Goal: Task Accomplishment & Management: Use online tool/utility

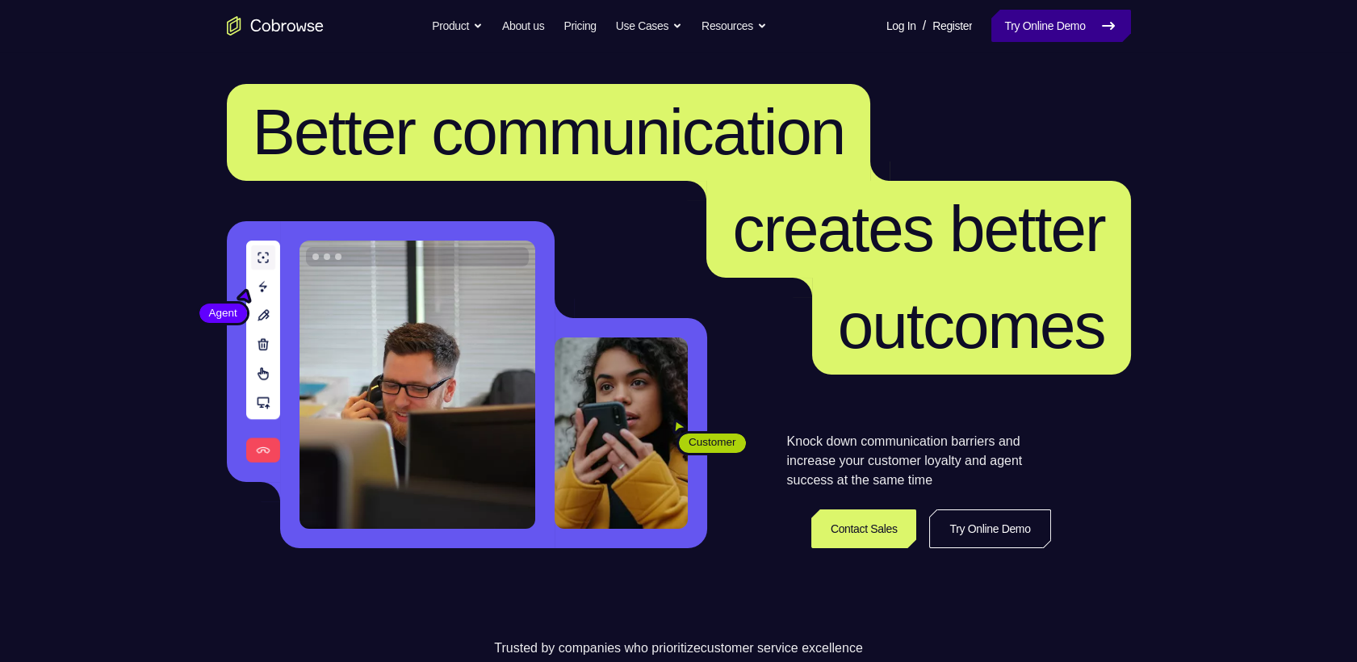
click at [1104, 29] on link "Try Online Demo" at bounding box center [1060, 26] width 139 height 32
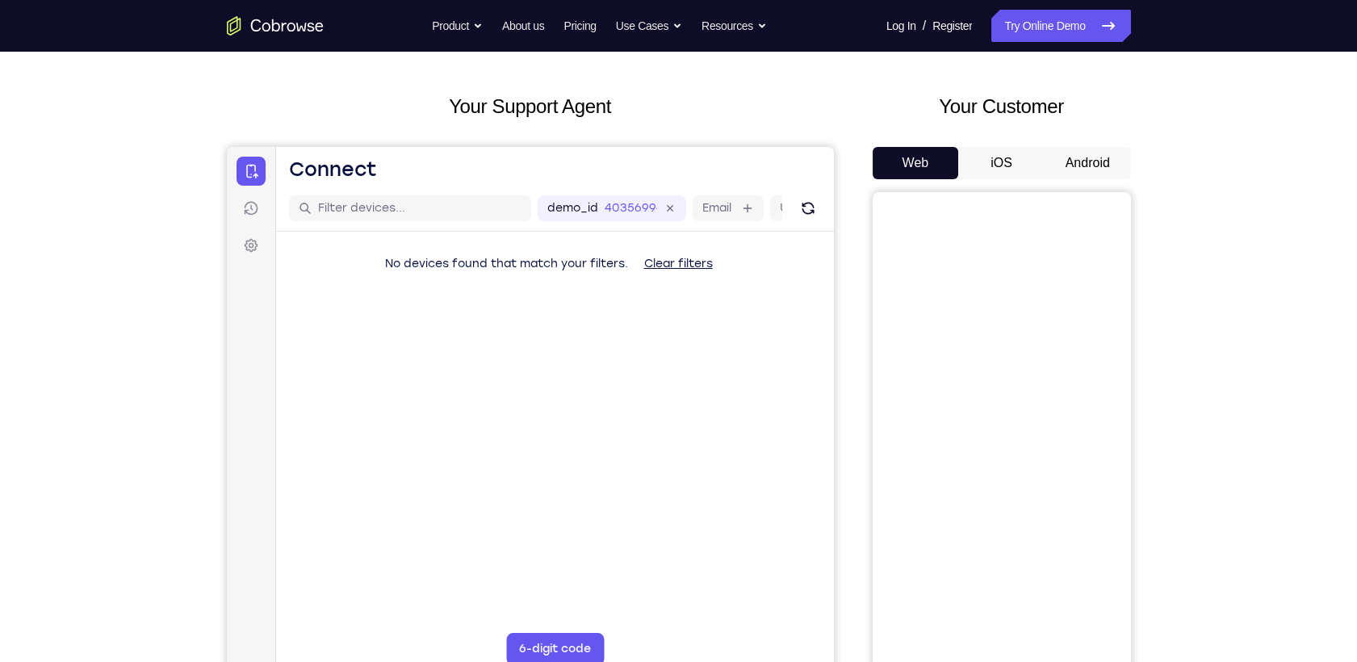
click at [1069, 147] on button "Android" at bounding box center [1087, 163] width 86 height 32
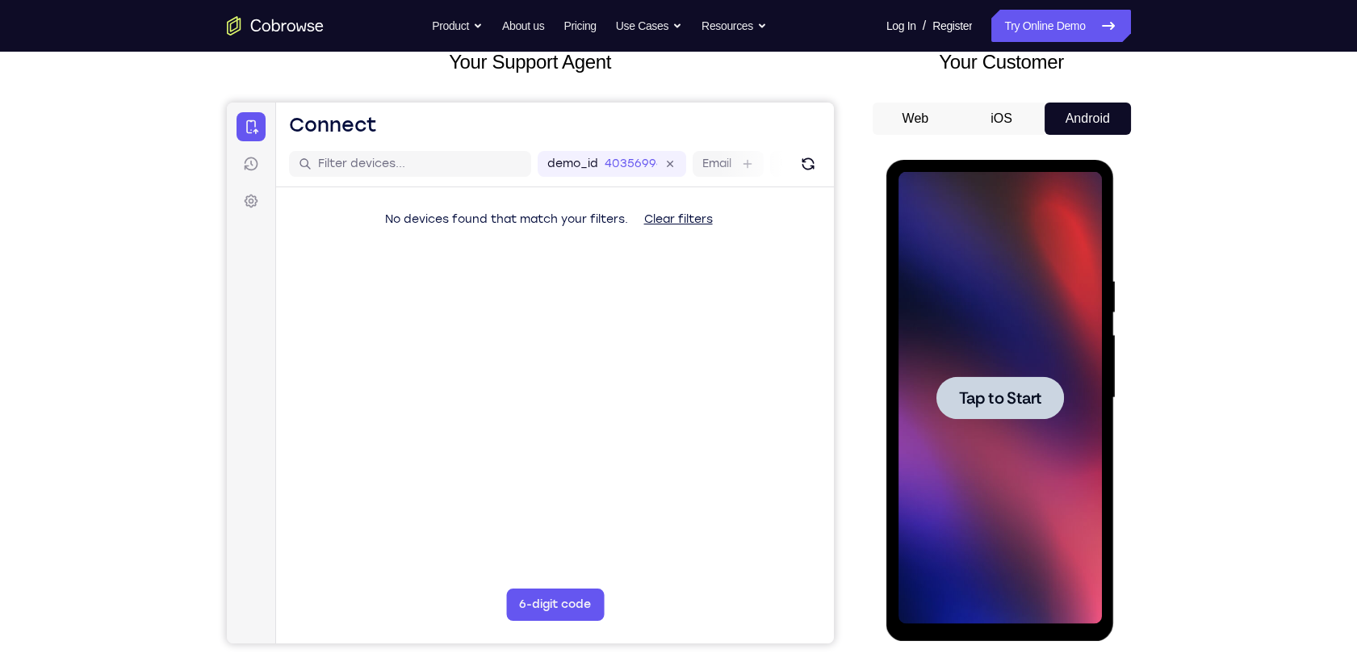
click at [1032, 397] on span "Tap to Start" at bounding box center [1000, 398] width 82 height 16
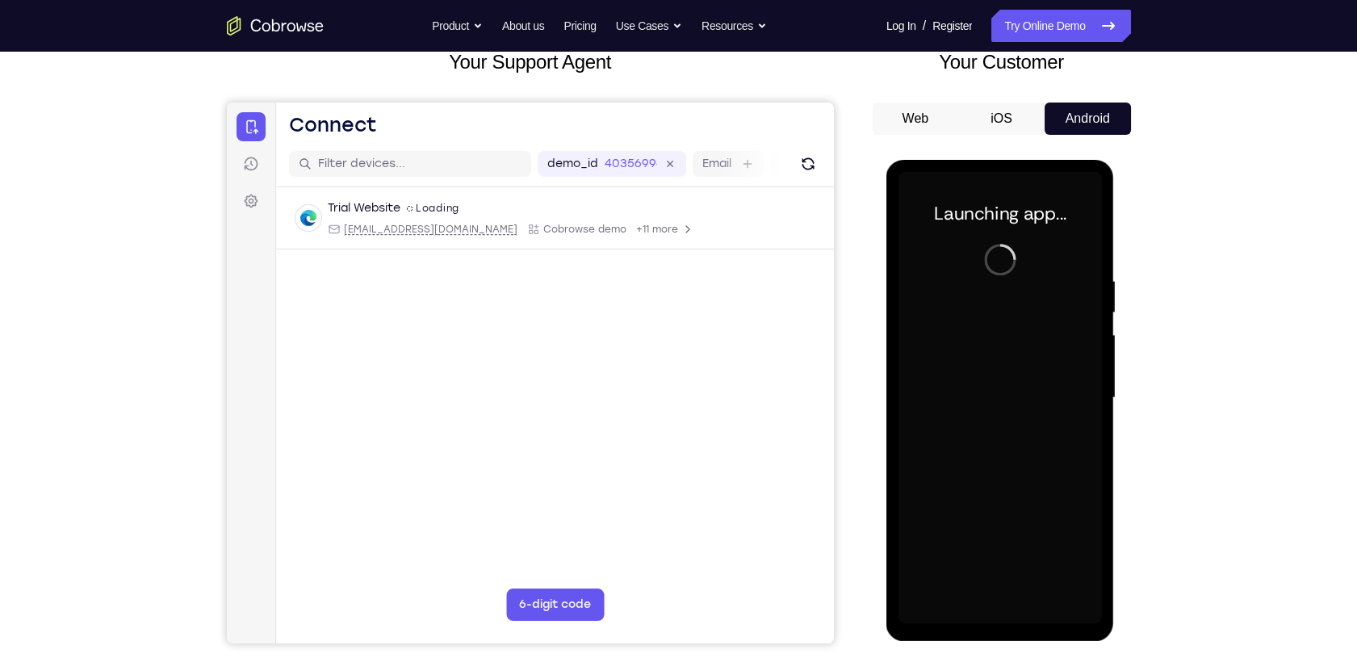
scroll to position [107, 0]
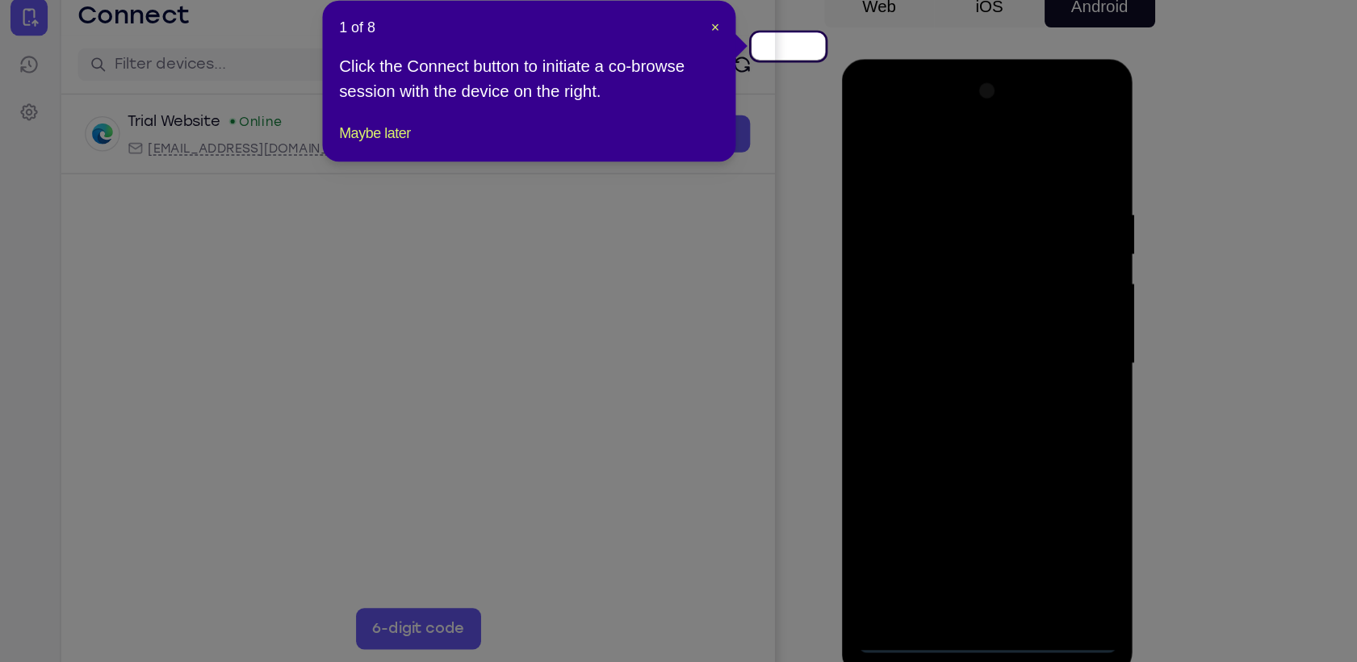
click at [1029, 557] on icon at bounding box center [685, 331] width 1371 height 662
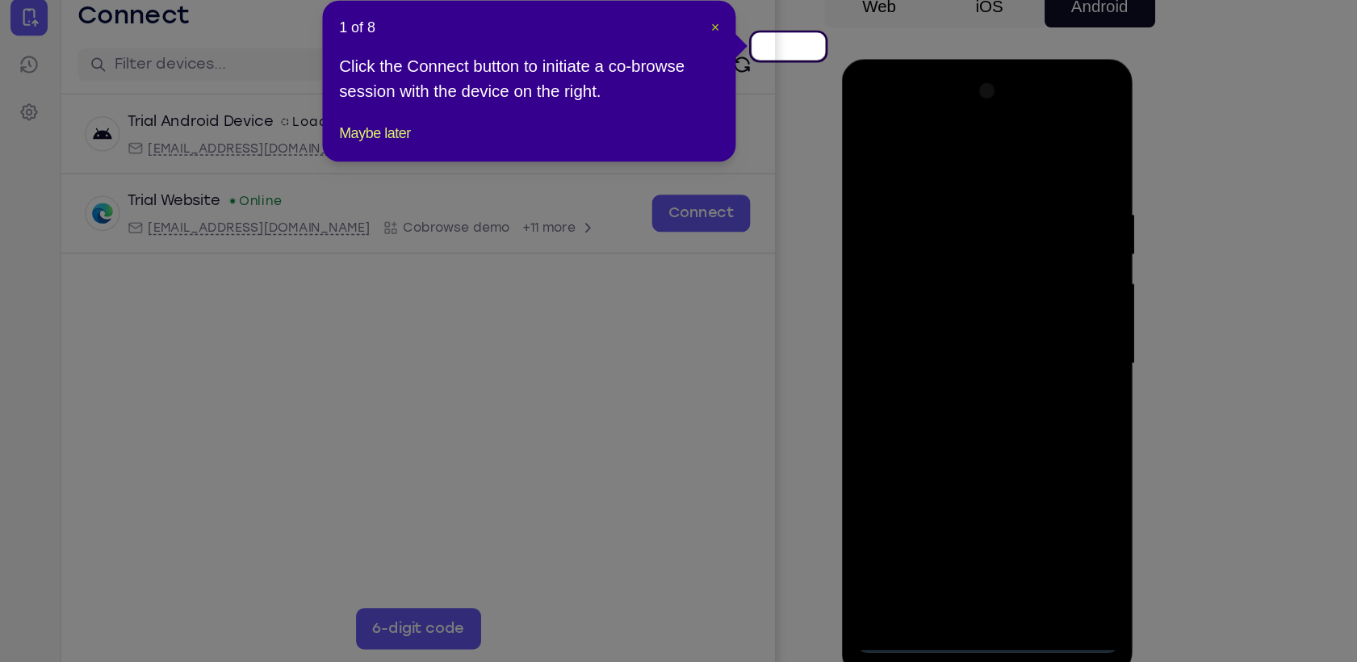
click at [790, 128] on span "×" at bounding box center [787, 134] width 6 height 13
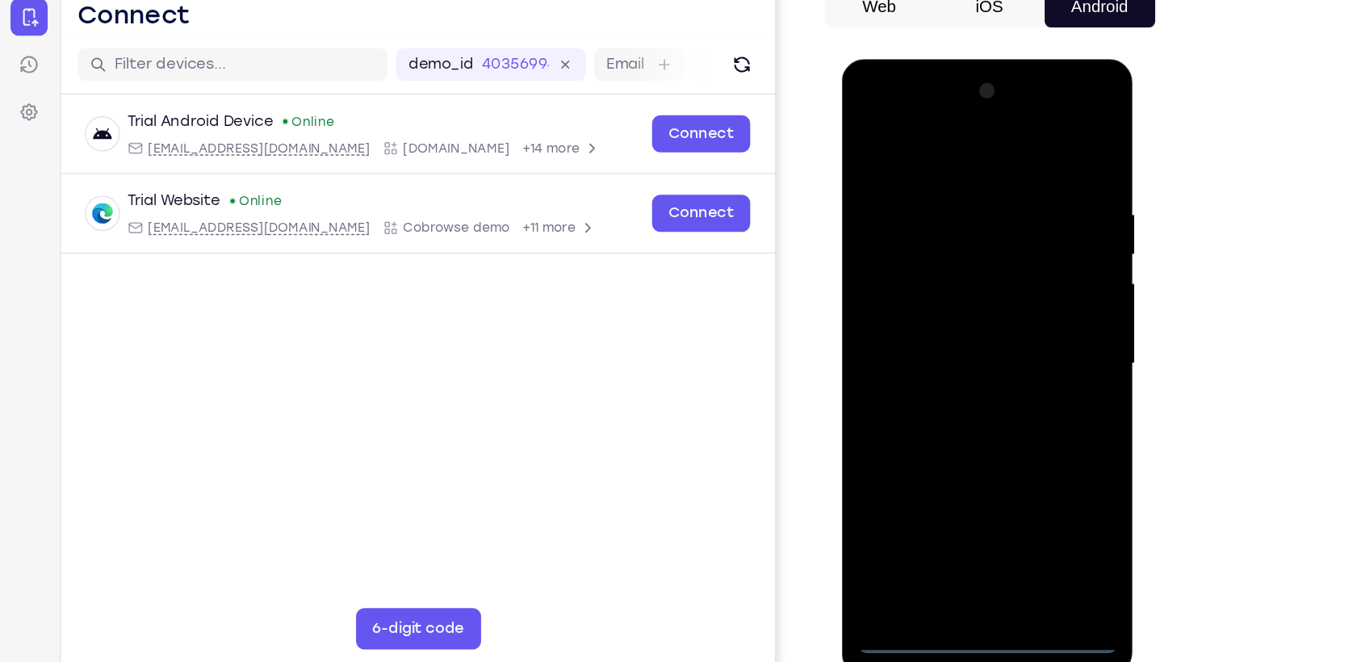
click at [955, 508] on div at bounding box center [955, 297] width 203 height 452
click at [1027, 447] on div at bounding box center [955, 297] width 203 height 452
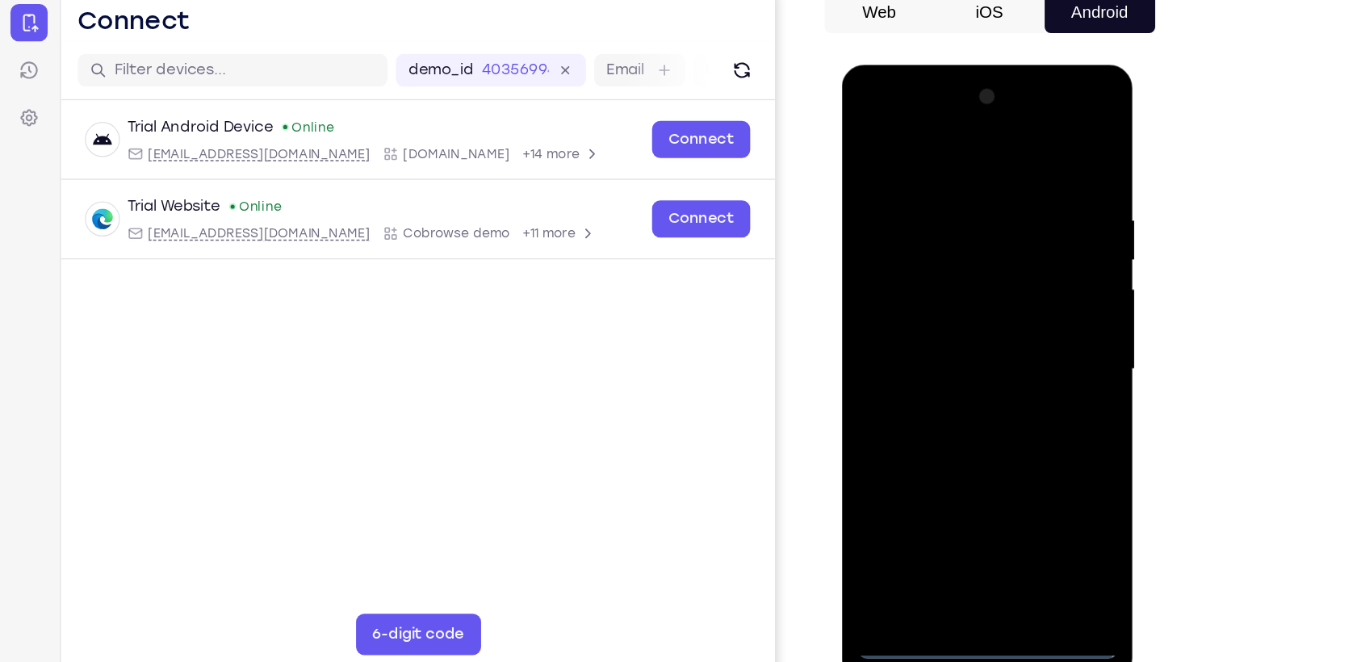
click at [907, 149] on div at bounding box center [955, 303] width 203 height 452
click at [1037, 301] on div at bounding box center [955, 303] width 203 height 452
click at [941, 325] on div at bounding box center [955, 303] width 203 height 452
click at [950, 283] on div at bounding box center [955, 303] width 203 height 452
click at [943, 278] on div at bounding box center [955, 303] width 203 height 452
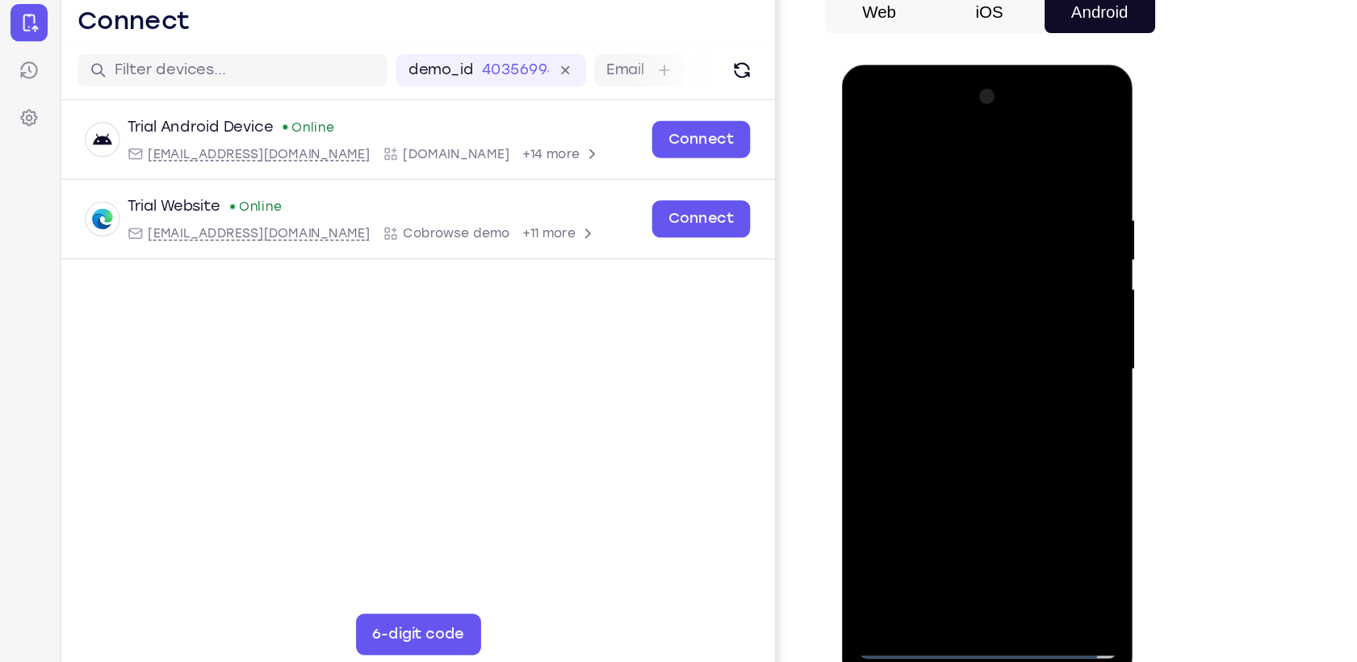
click at [947, 305] on div at bounding box center [955, 303] width 203 height 452
click at [946, 366] on div at bounding box center [955, 303] width 203 height 452
click at [938, 351] on div at bounding box center [955, 303] width 203 height 452
click at [1029, 326] on div at bounding box center [955, 303] width 203 height 452
click at [976, 305] on div at bounding box center [955, 303] width 203 height 452
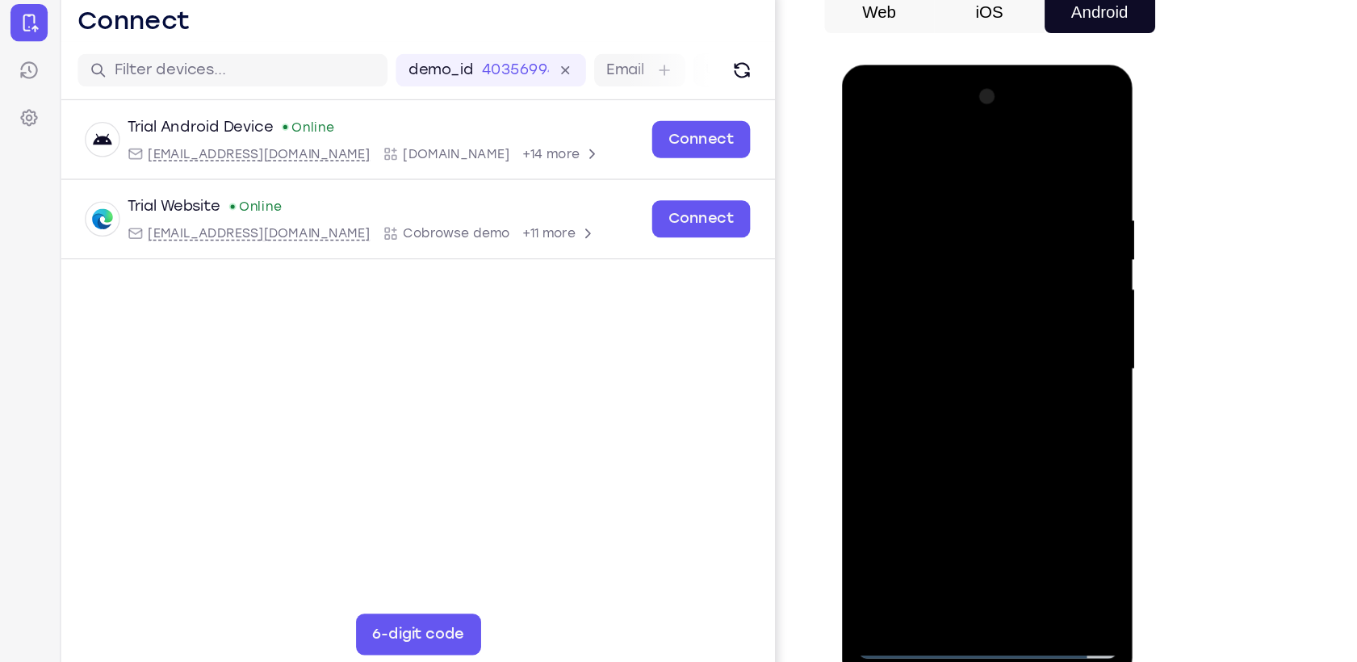
click at [965, 376] on div at bounding box center [955, 303] width 203 height 452
click at [993, 490] on div at bounding box center [955, 303] width 203 height 452
click at [950, 390] on div at bounding box center [955, 303] width 203 height 452
click at [930, 288] on div at bounding box center [955, 303] width 203 height 452
click at [944, 489] on div at bounding box center [955, 303] width 203 height 452
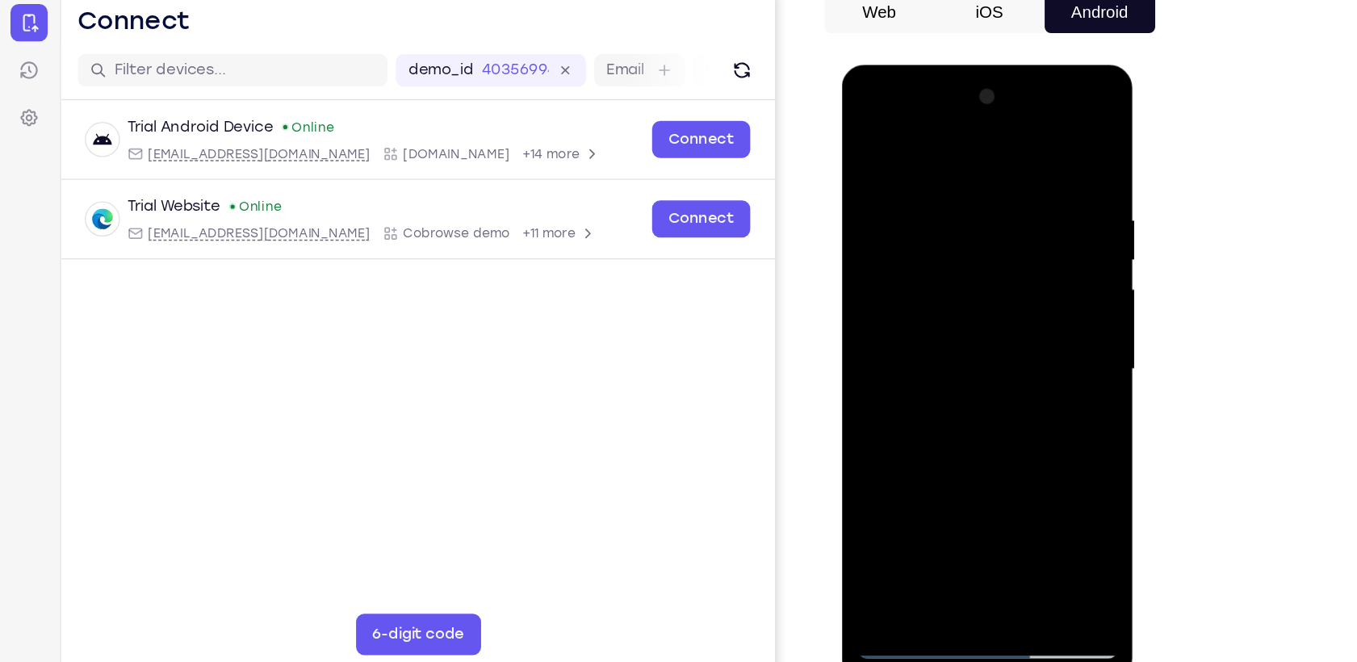
click at [1049, 459] on div at bounding box center [955, 303] width 203 height 452
click at [913, 344] on div at bounding box center [955, 303] width 203 height 452
drag, startPoint x: 992, startPoint y: 173, endPoint x: 998, endPoint y: 304, distance: 131.7
click at [998, 304] on div at bounding box center [955, 303] width 203 height 452
drag, startPoint x: 1023, startPoint y: 212, endPoint x: 1023, endPoint y: 268, distance: 55.7
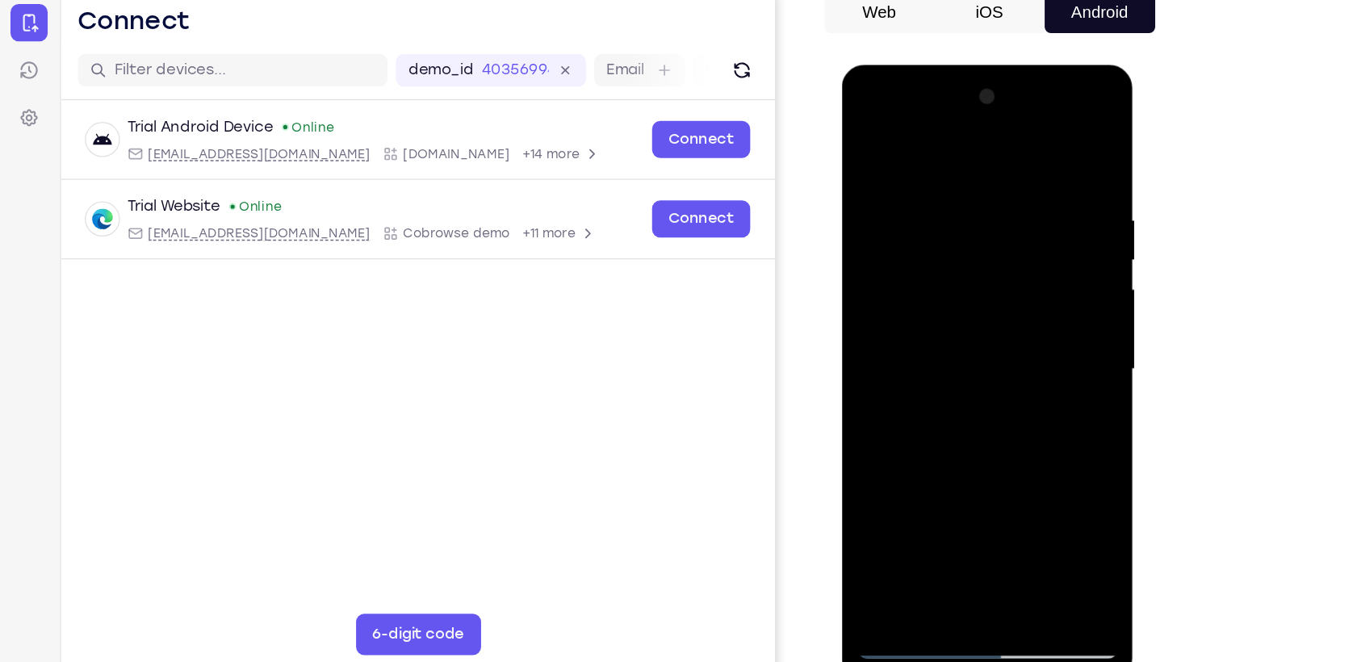
click at [1023, 268] on div at bounding box center [955, 303] width 203 height 452
click at [1023, 282] on div at bounding box center [955, 303] width 203 height 452
click at [1025, 180] on div at bounding box center [955, 303] width 203 height 452
drag, startPoint x: 1023, startPoint y: 358, endPoint x: 1040, endPoint y: 184, distance: 175.3
click at [1040, 184] on div at bounding box center [955, 303] width 203 height 452
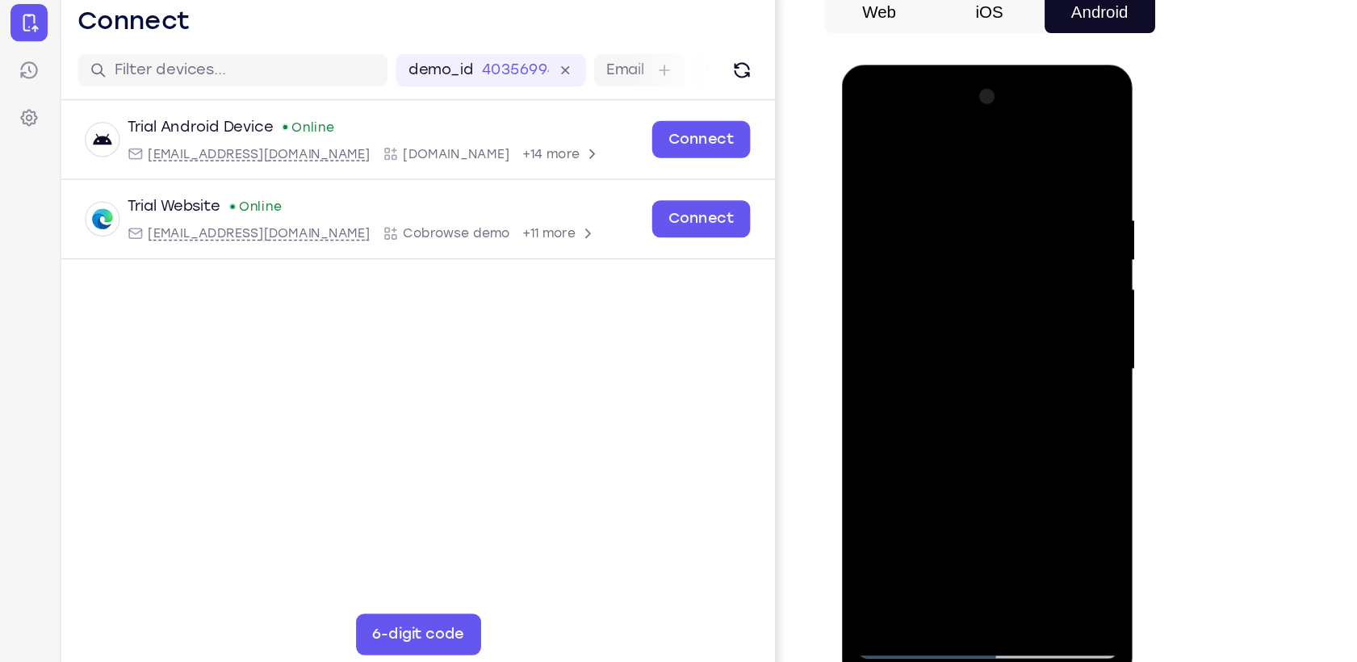
click at [918, 288] on div at bounding box center [955, 303] width 203 height 452
click at [942, 292] on div at bounding box center [955, 303] width 203 height 452
click at [965, 301] on div at bounding box center [955, 303] width 203 height 452
click at [914, 492] on div at bounding box center [955, 303] width 203 height 452
click at [919, 344] on div at bounding box center [955, 303] width 203 height 452
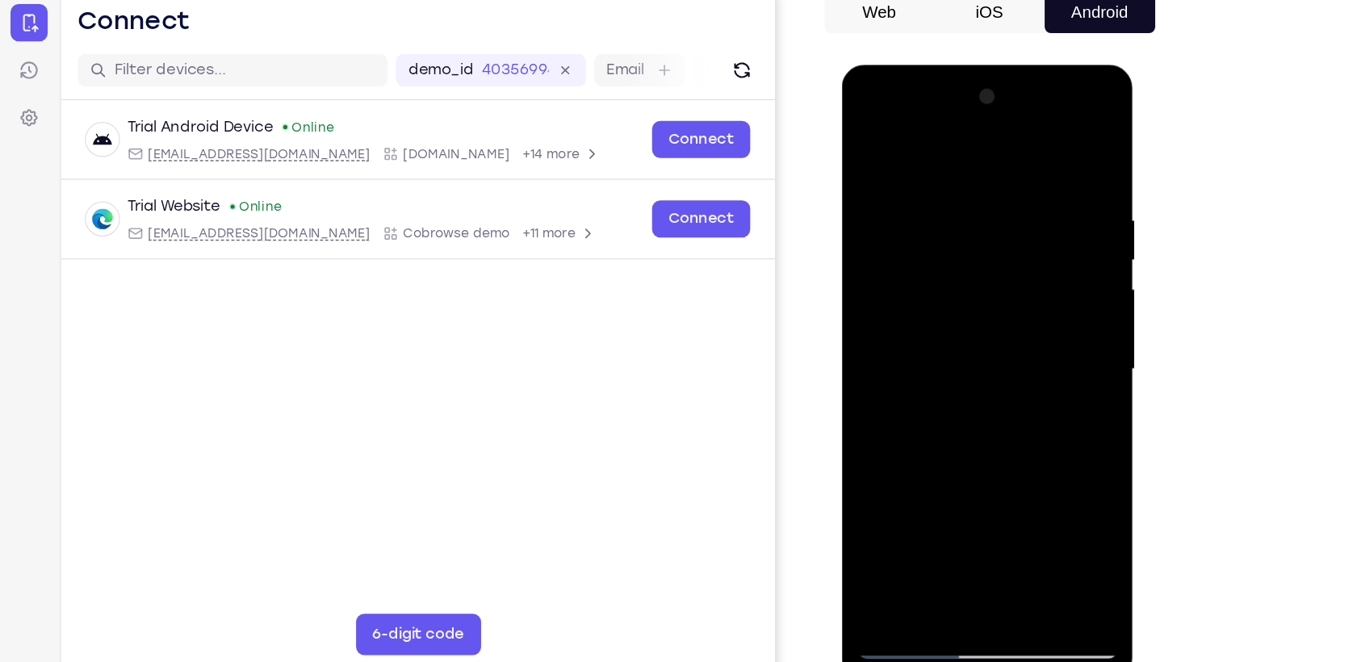
click at [1045, 458] on div at bounding box center [955, 303] width 203 height 452
click at [916, 344] on div at bounding box center [955, 303] width 203 height 452
click at [1049, 460] on div at bounding box center [955, 303] width 203 height 452
click at [932, 341] on div at bounding box center [955, 303] width 203 height 452
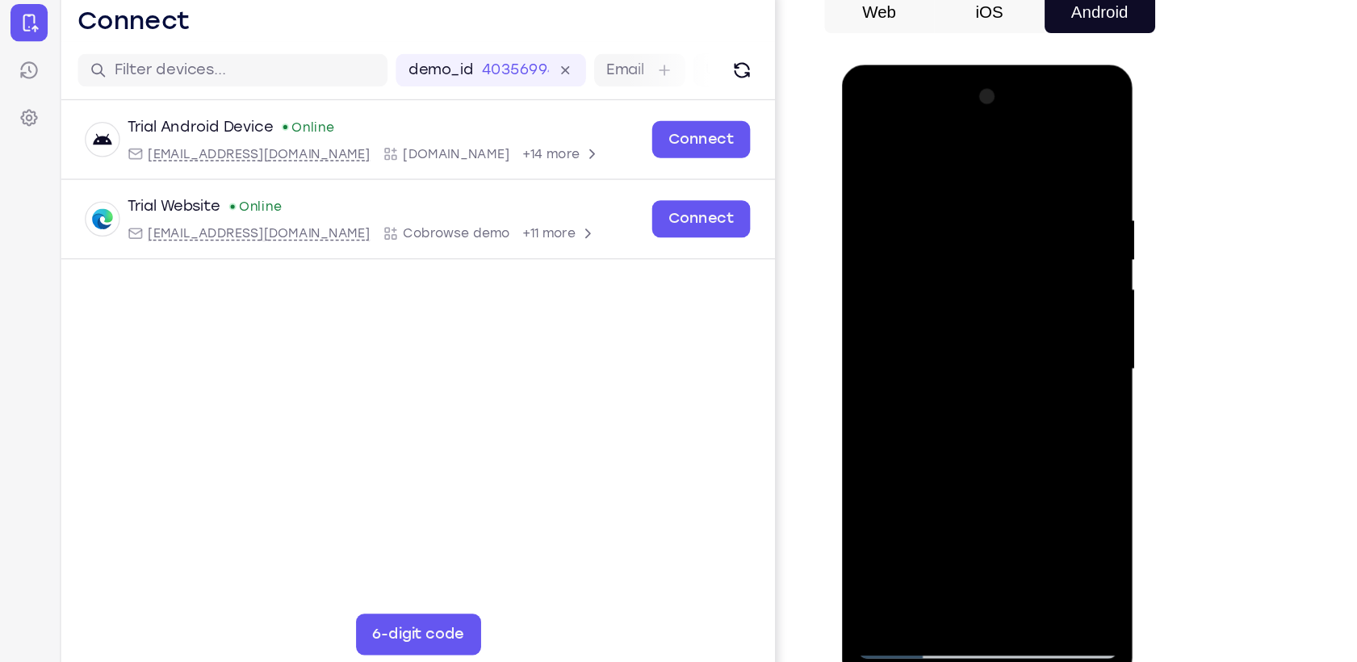
click at [901, 311] on div at bounding box center [955, 303] width 203 height 452
click at [871, 133] on div at bounding box center [955, 303] width 203 height 452
click at [869, 132] on div at bounding box center [955, 303] width 203 height 452
click at [882, 174] on div at bounding box center [955, 303] width 203 height 452
click at [1040, 142] on div at bounding box center [955, 303] width 203 height 452
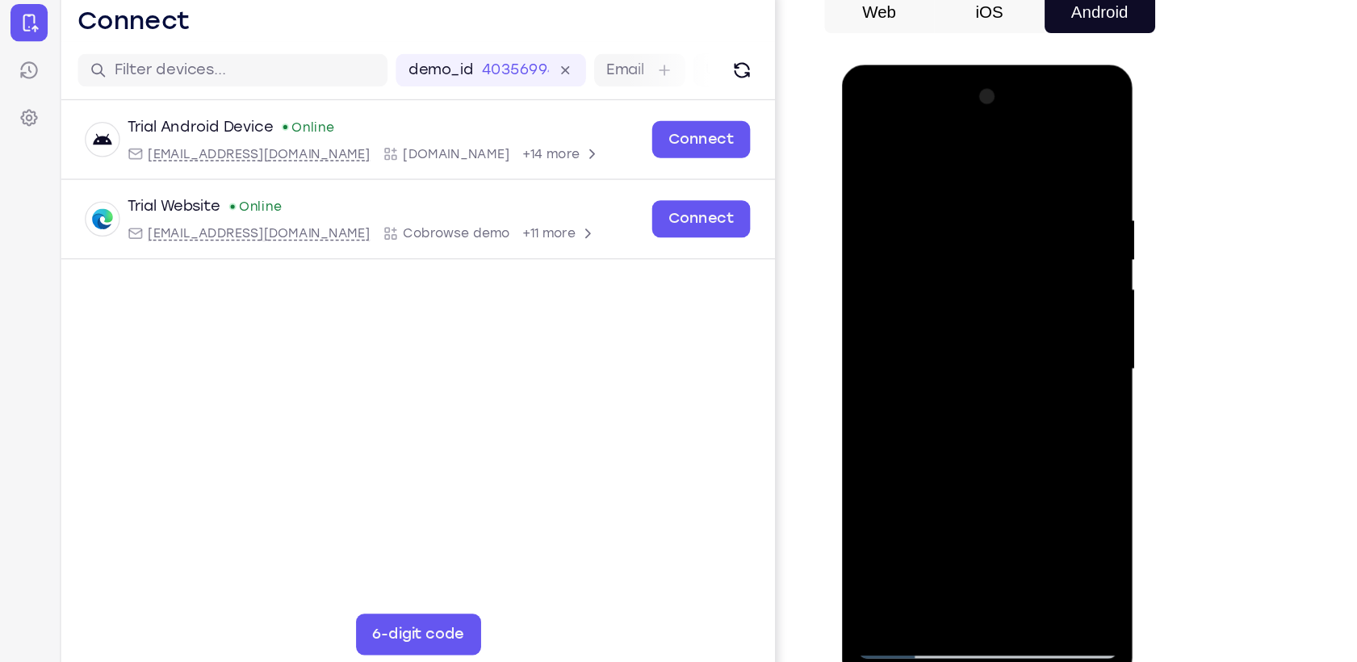
click at [1040, 144] on div at bounding box center [955, 303] width 203 height 452
click at [905, 220] on div at bounding box center [955, 303] width 203 height 452
click at [864, 138] on div at bounding box center [955, 303] width 203 height 452
click at [870, 138] on div at bounding box center [955, 303] width 203 height 452
click at [887, 175] on div at bounding box center [955, 303] width 203 height 452
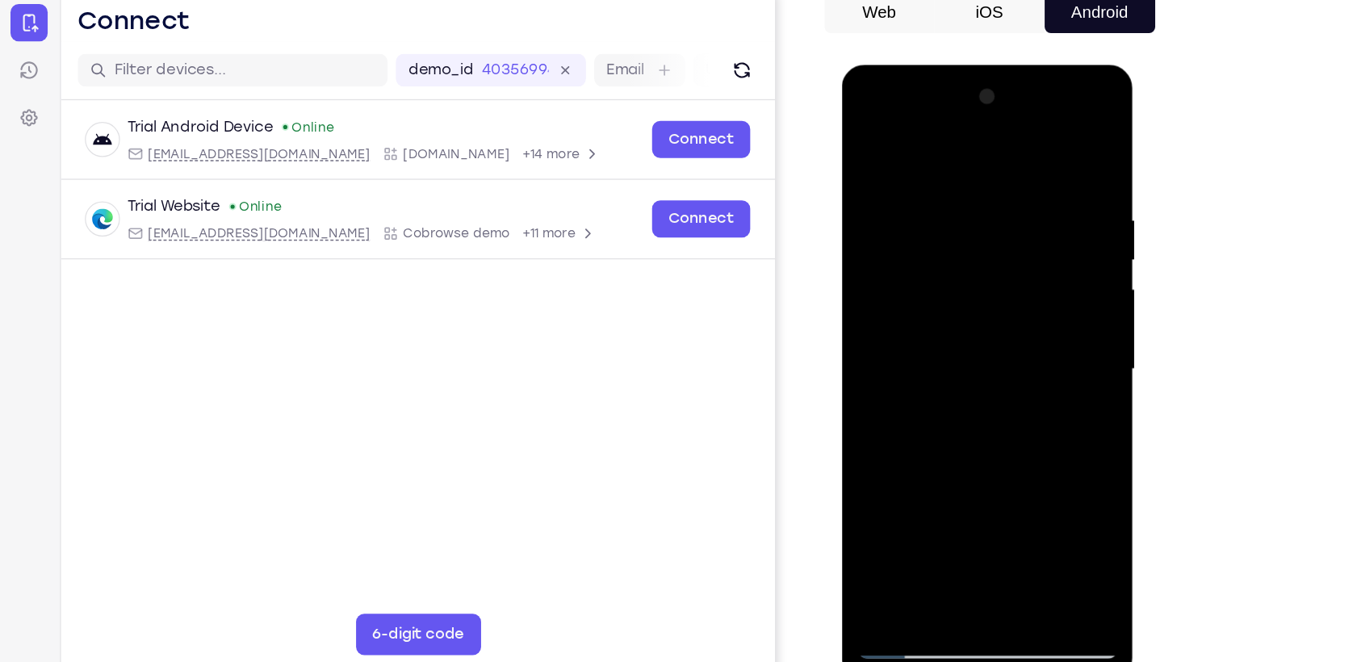
click at [1036, 246] on div at bounding box center [955, 303] width 203 height 452
click at [880, 481] on div at bounding box center [955, 303] width 203 height 452
drag, startPoint x: 948, startPoint y: 387, endPoint x: 973, endPoint y: 250, distance: 139.3
click at [973, 250] on div at bounding box center [955, 303] width 203 height 452
drag, startPoint x: 946, startPoint y: 410, endPoint x: 963, endPoint y: 270, distance: 140.7
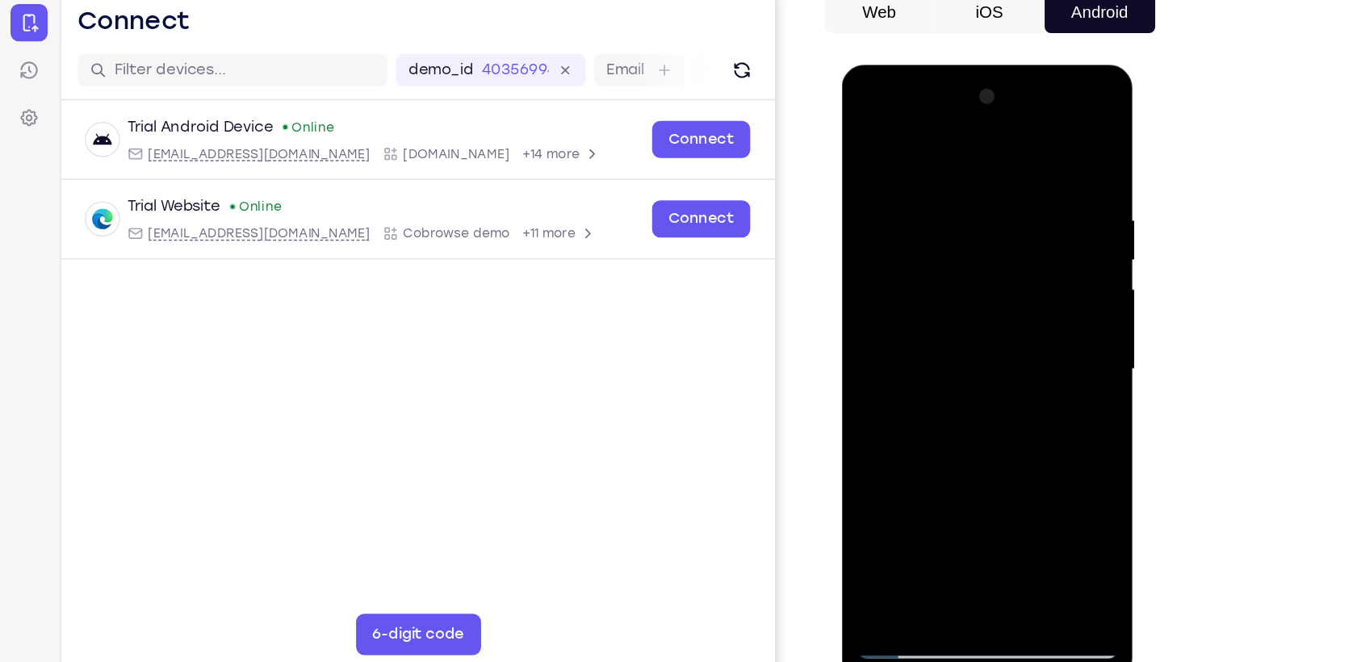
click at [963, 270] on div at bounding box center [955, 303] width 203 height 452
drag, startPoint x: 946, startPoint y: 391, endPoint x: 973, endPoint y: 252, distance: 141.4
click at [973, 252] on div at bounding box center [955, 303] width 203 height 452
drag, startPoint x: 961, startPoint y: 387, endPoint x: 976, endPoint y: 239, distance: 149.2
click at [976, 239] on div at bounding box center [955, 303] width 203 height 452
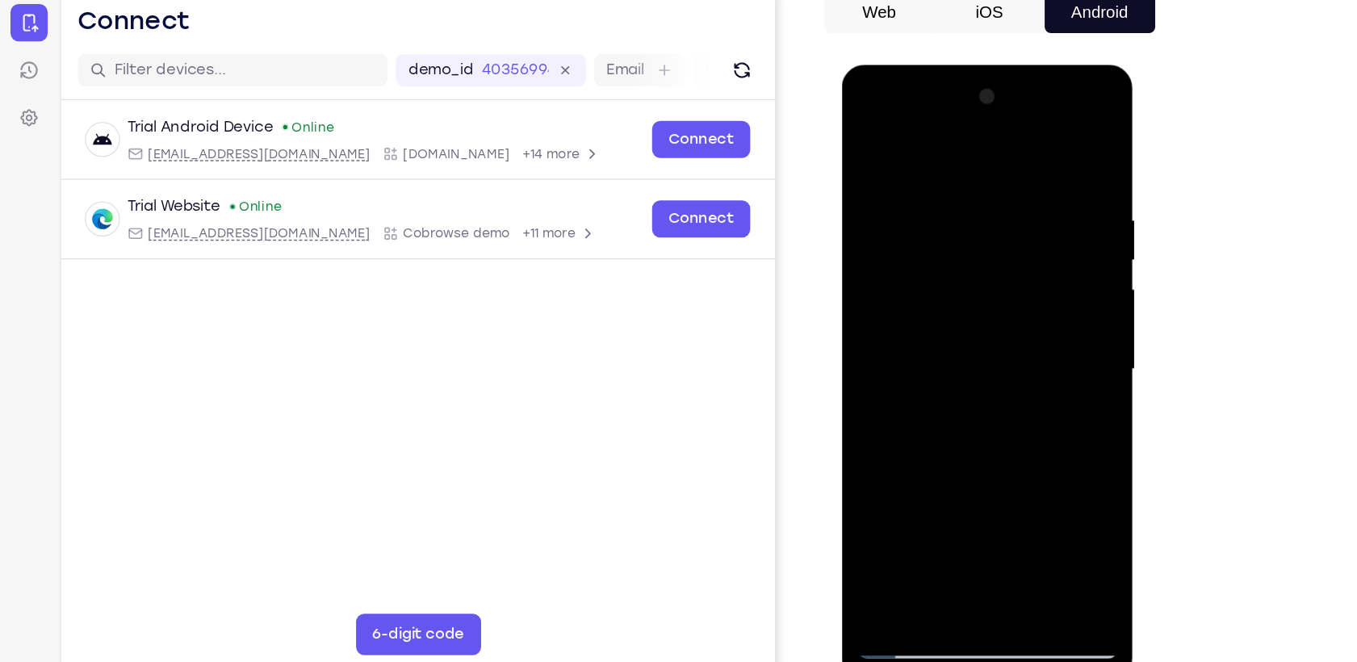
drag, startPoint x: 937, startPoint y: 391, endPoint x: 970, endPoint y: 255, distance: 139.6
click at [970, 255] on div at bounding box center [955, 303] width 203 height 452
drag, startPoint x: 953, startPoint y: 384, endPoint x: 987, endPoint y: 202, distance: 185.5
click at [987, 202] on div at bounding box center [955, 303] width 203 height 452
drag, startPoint x: 945, startPoint y: 371, endPoint x: 961, endPoint y: 487, distance: 116.5
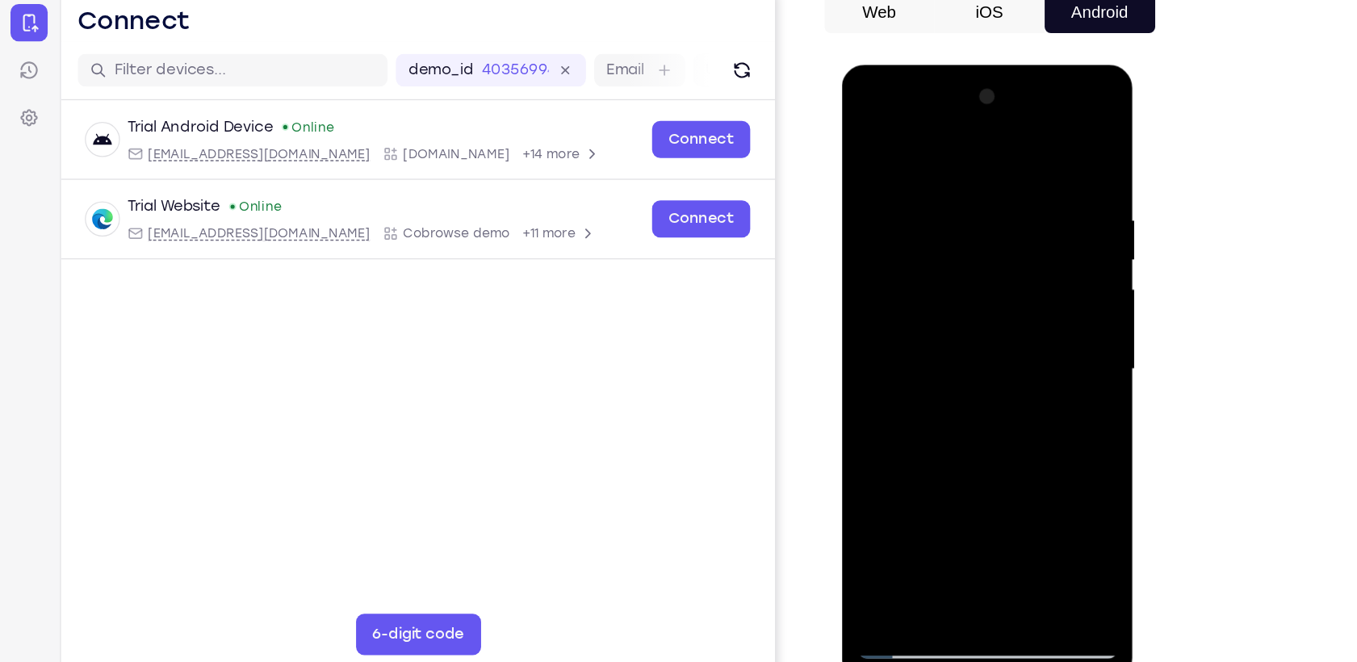
click at [961, 487] on div at bounding box center [955, 303] width 203 height 452
click at [881, 232] on div at bounding box center [955, 303] width 203 height 452
click at [1042, 150] on div at bounding box center [955, 303] width 203 height 452
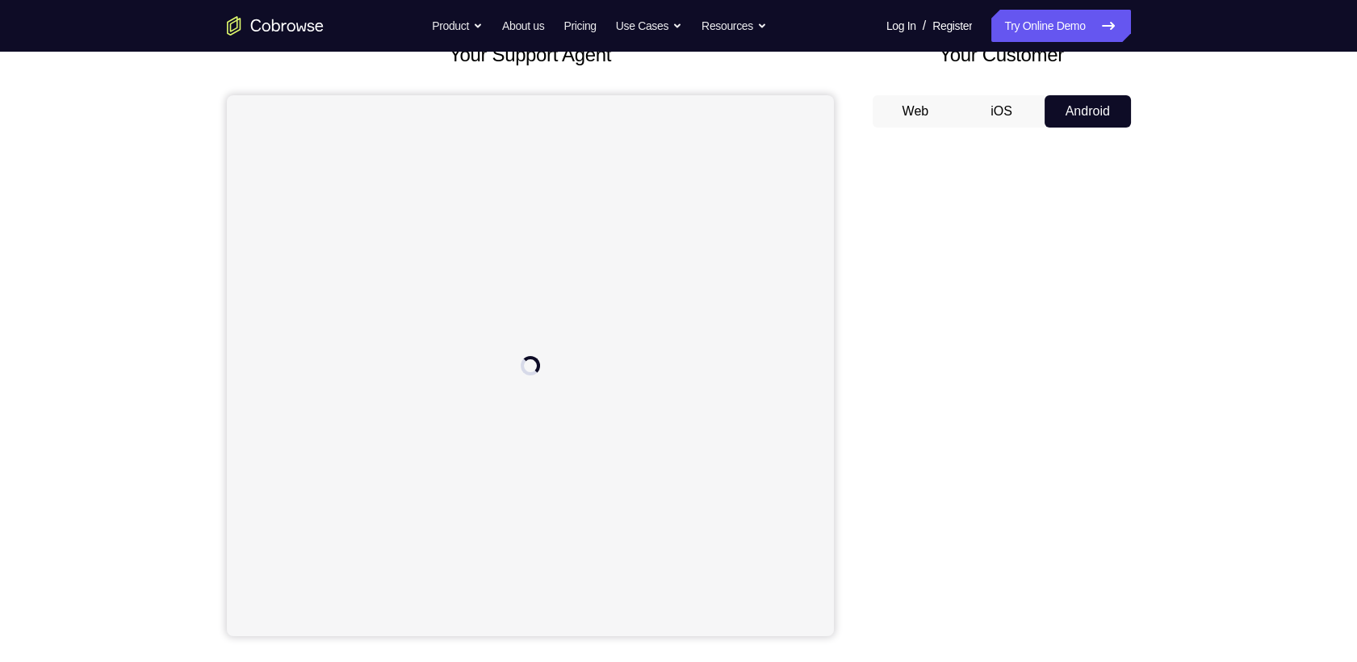
scroll to position [107, 0]
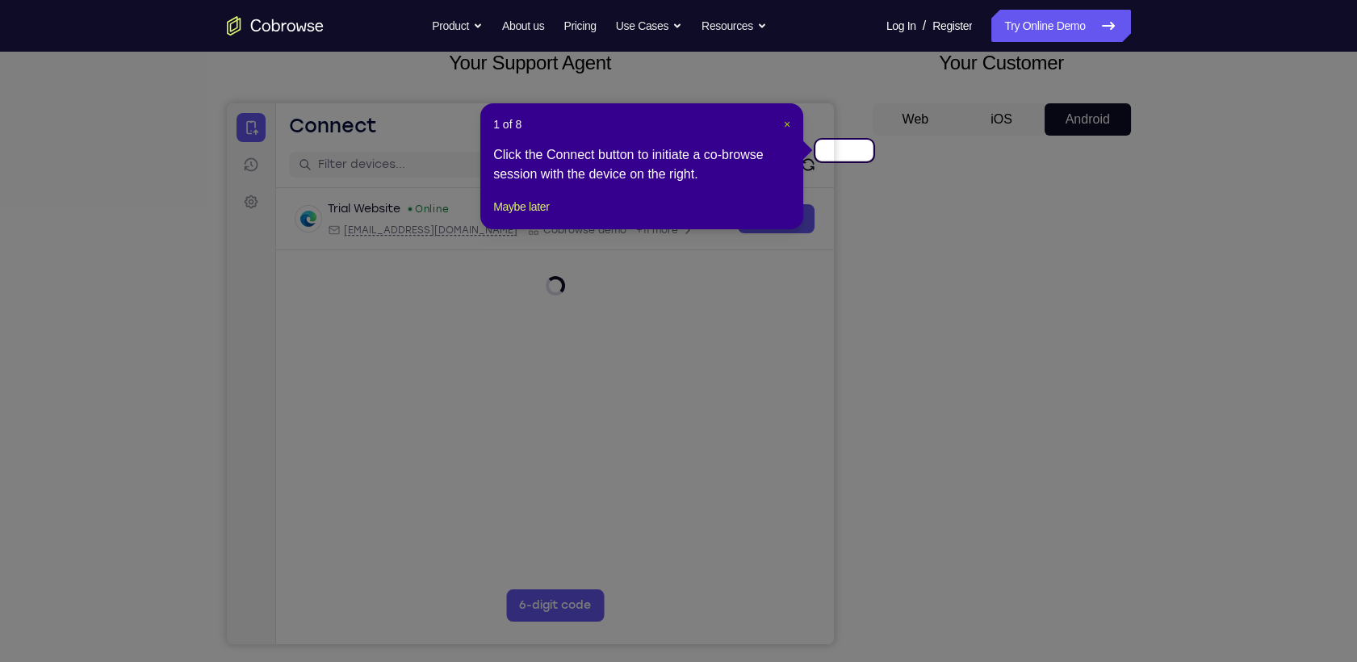
click at [789, 120] on span "×" at bounding box center [787, 124] width 6 height 13
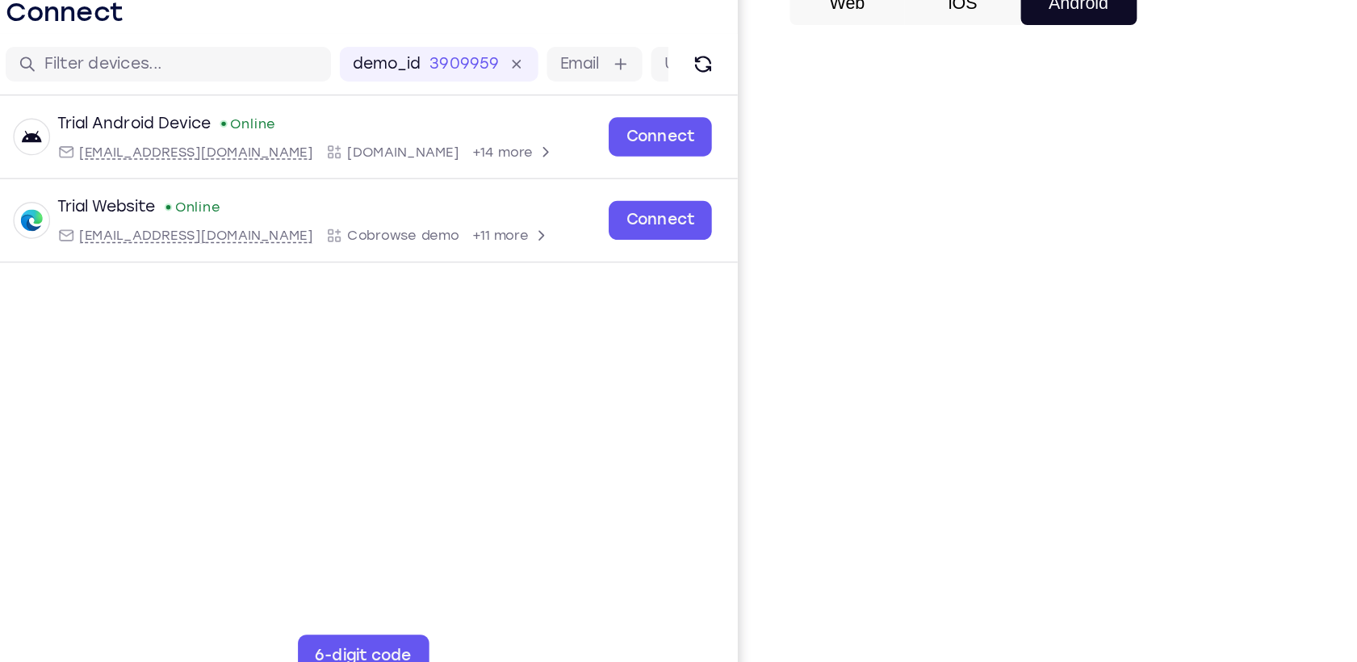
scroll to position [121, 0]
